Goal: Find specific page/section: Find specific page/section

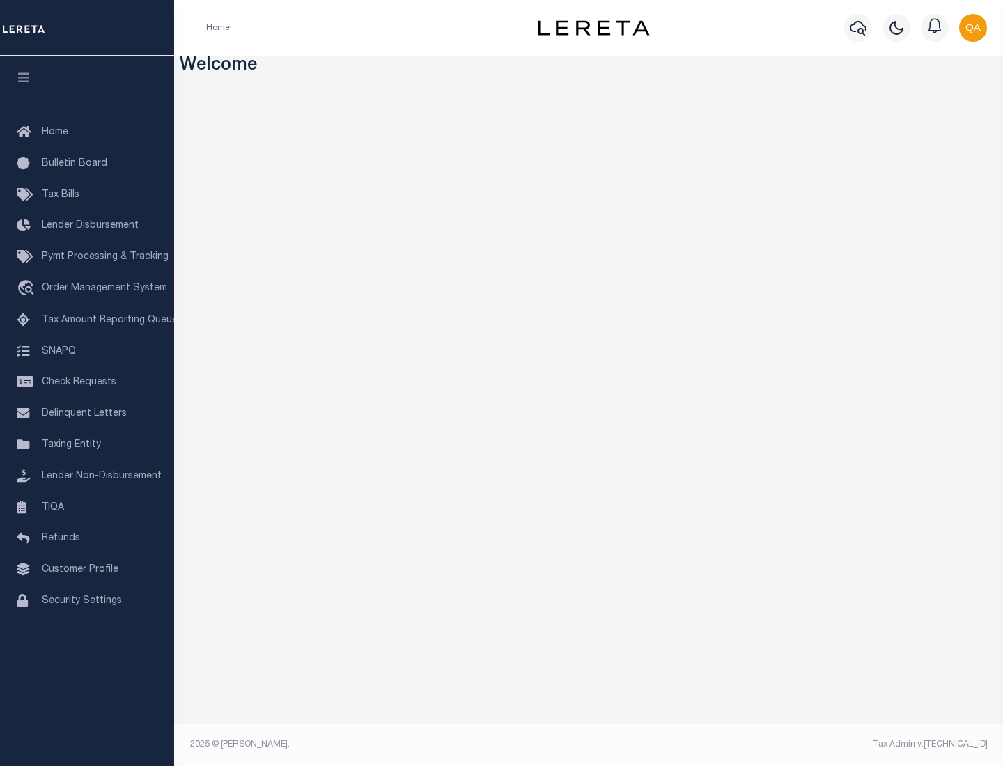
click at [87, 382] on span "Check Requests" at bounding box center [79, 382] width 75 height 10
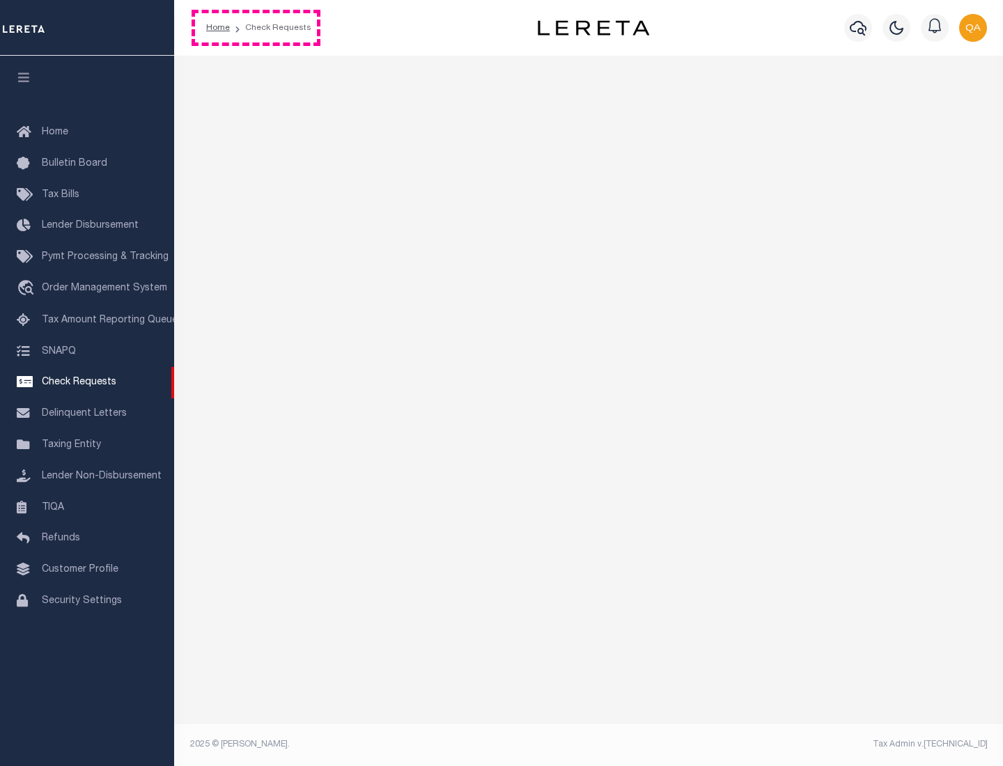
select select "50"
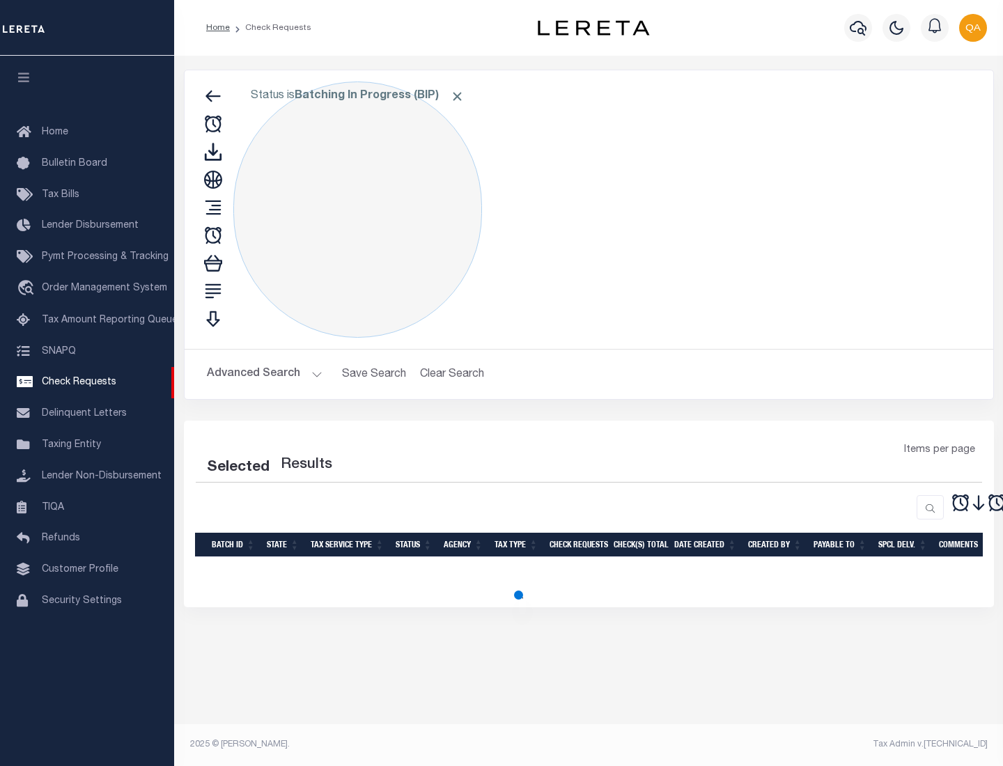
select select "50"
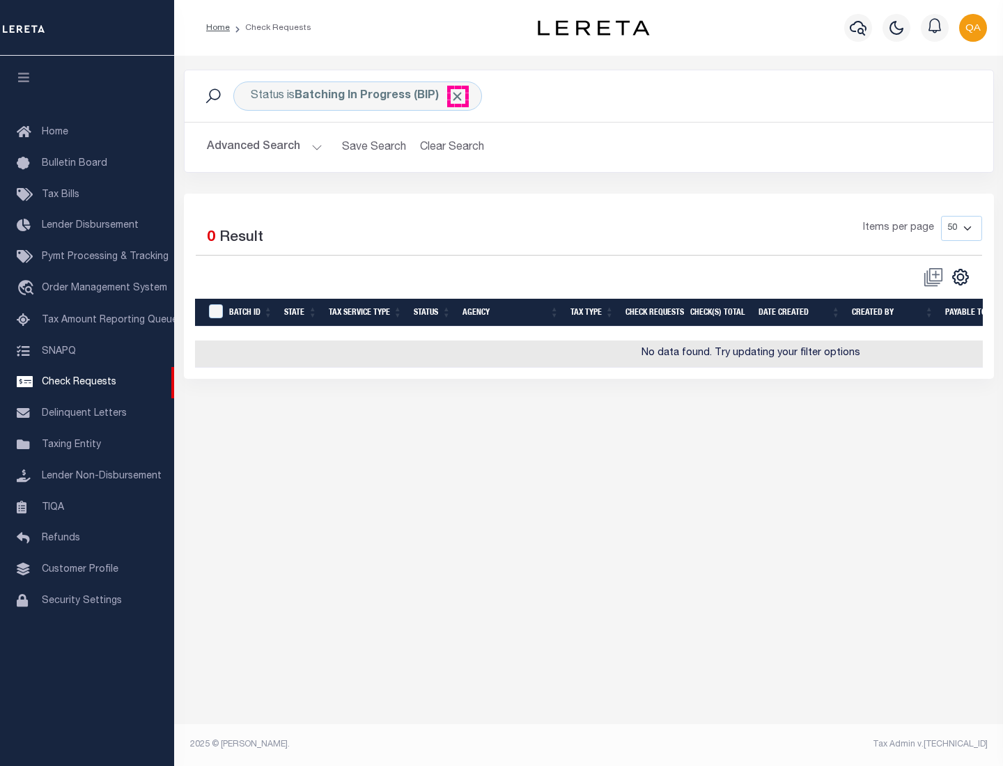
click at [458, 96] on span "Click to Remove" at bounding box center [457, 96] width 15 height 15
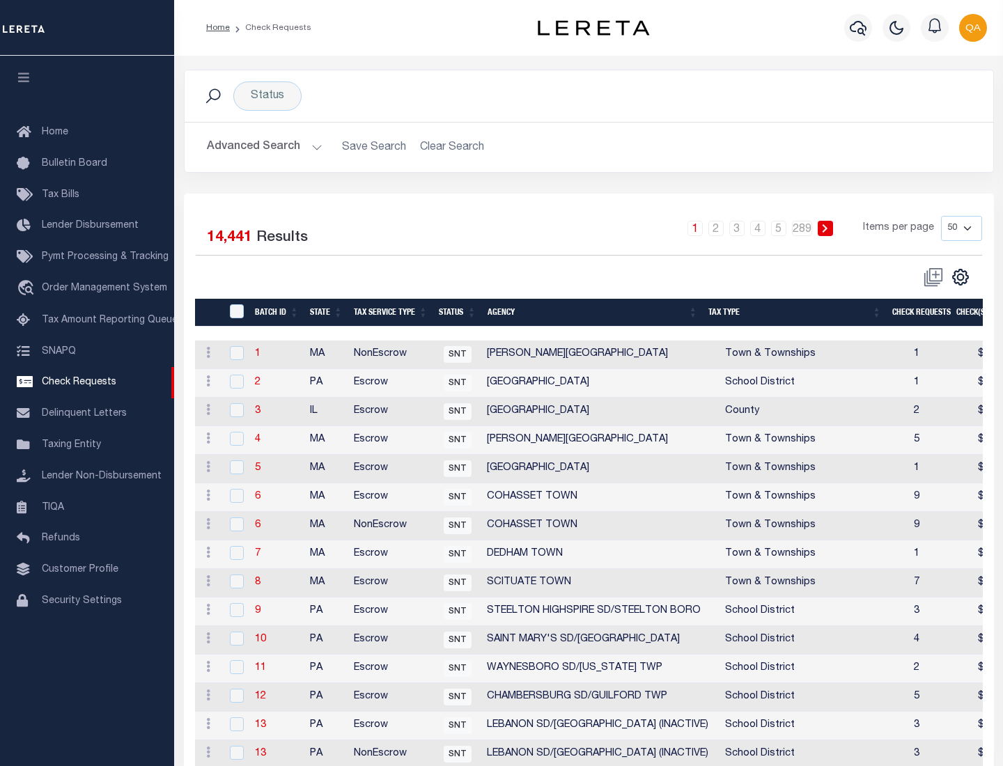
scroll to position [671, 0]
